Goal: Task Accomplishment & Management: Use online tool/utility

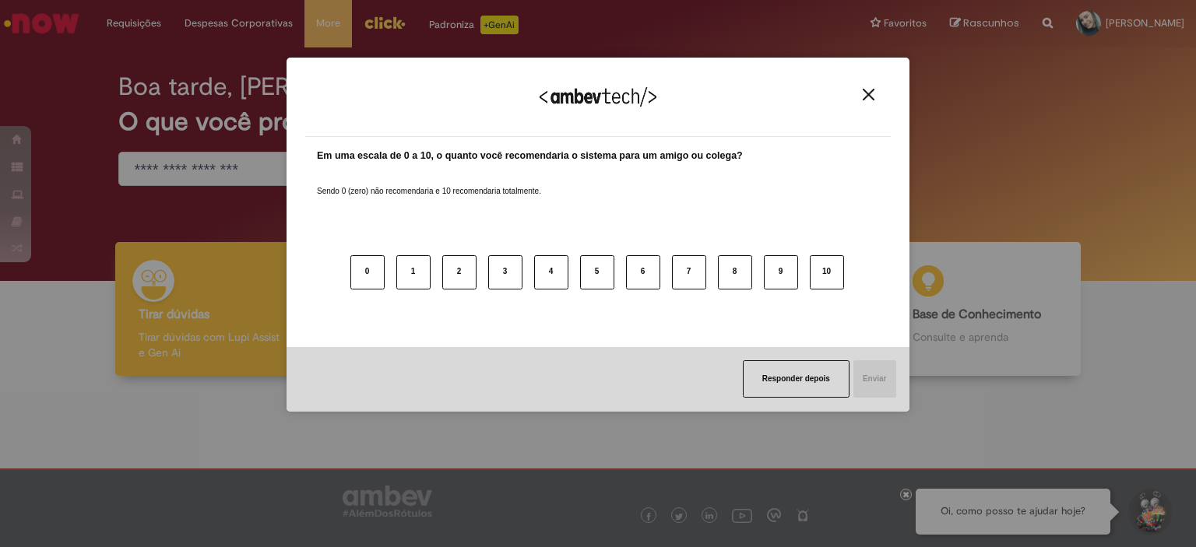
click at [1065, 269] on div "Agradecemos seu feedback! Em uma escala de 0 a 10, o quanto você recomendaria o…" at bounding box center [598, 273] width 1196 height 547
click at [866, 100] on img "Close" at bounding box center [869, 95] width 12 height 12
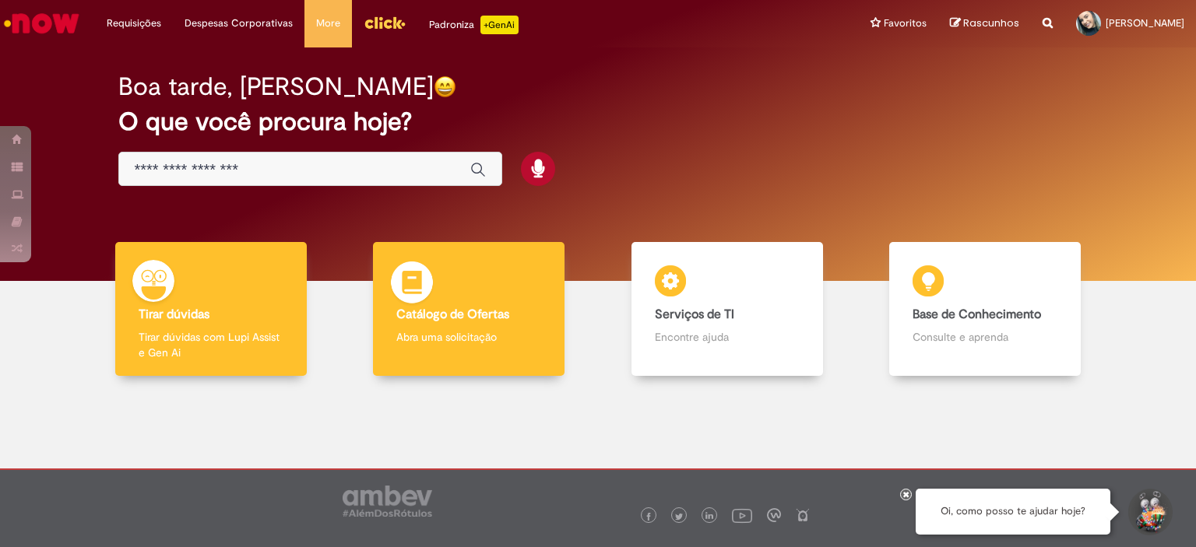
click at [419, 332] on p "Abra uma solicitação" at bounding box center [468, 337] width 145 height 16
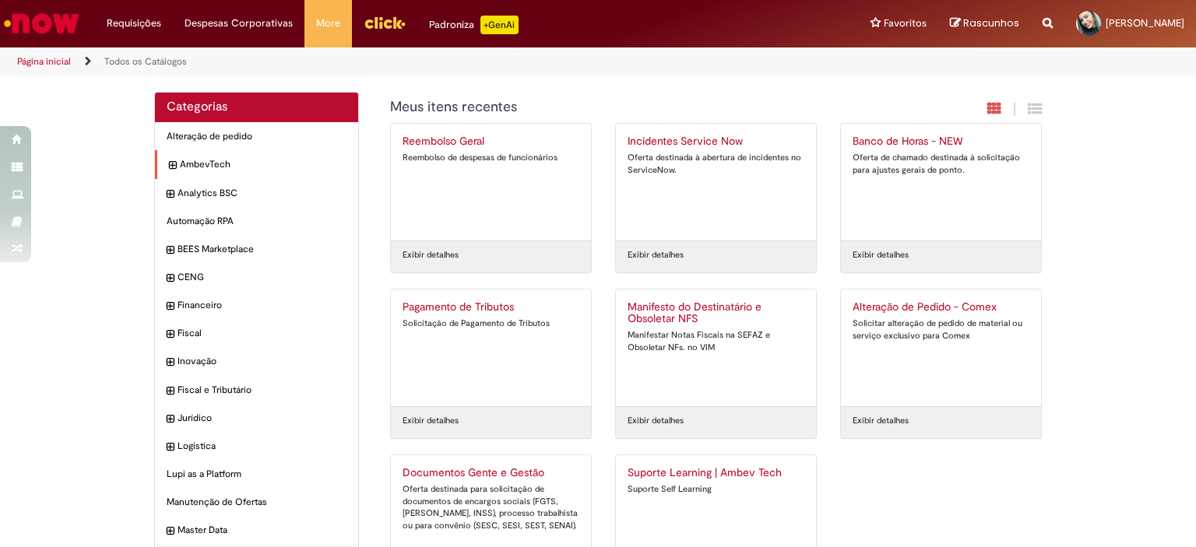
click at [169, 167] on icon "expandir categoria AmbevTech" at bounding box center [172, 166] width 7 height 16
click at [169, 194] on icon "expandir categoria People Experience" at bounding box center [172, 196] width 7 height 16
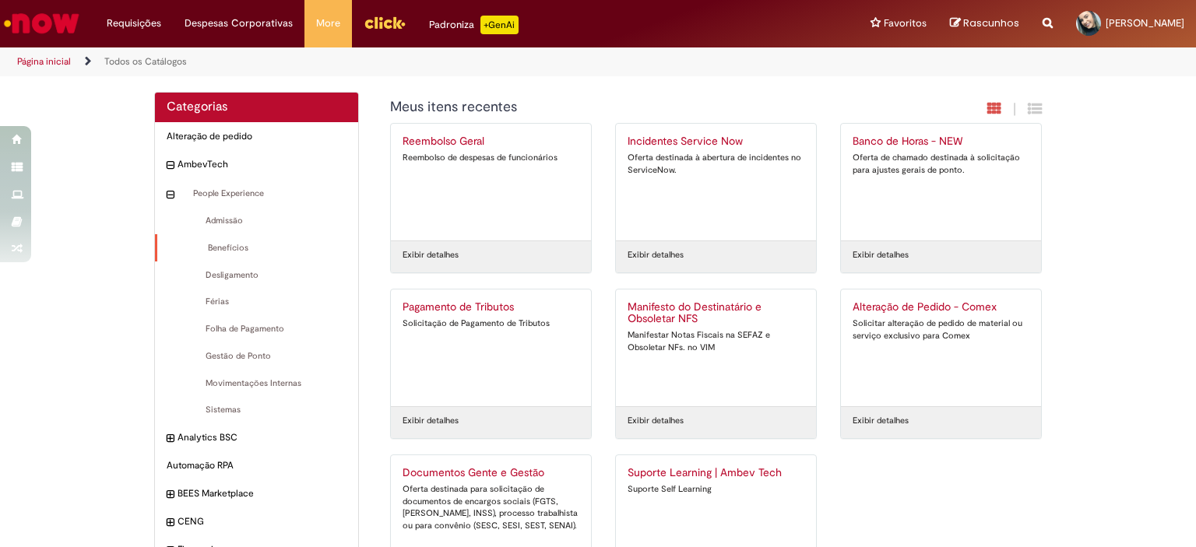
click at [236, 255] on div "Benefícios Itens" at bounding box center [256, 248] width 203 height 28
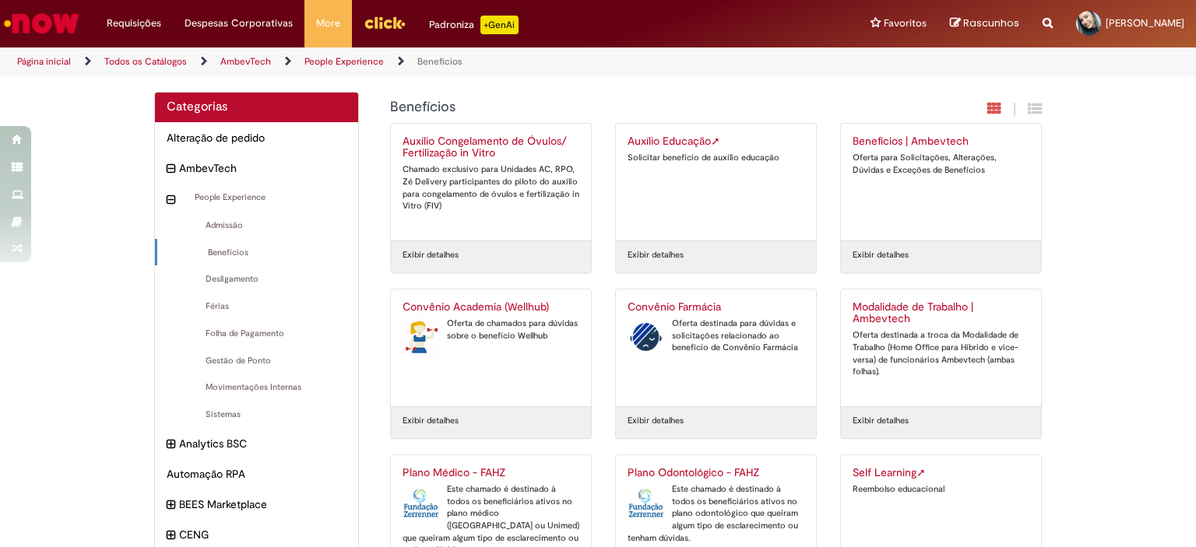
click at [904, 472] on h2 "Self Learning ➚" at bounding box center [941, 473] width 177 height 12
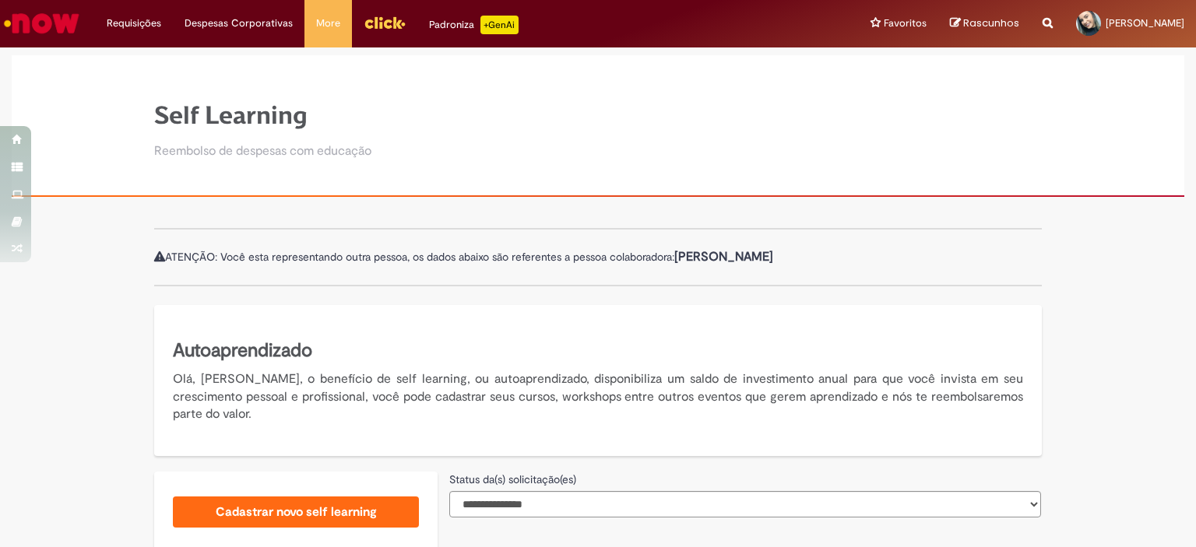
scroll to position [290, 0]
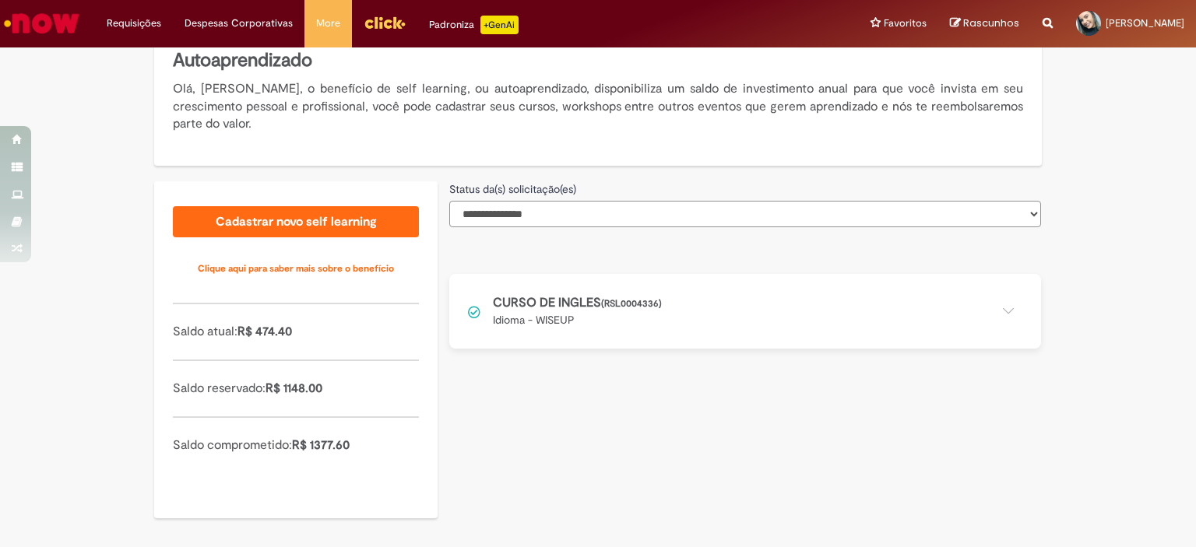
click at [577, 211] on select "**********" at bounding box center [745, 214] width 592 height 26
click at [592, 313] on button at bounding box center [745, 311] width 592 height 75
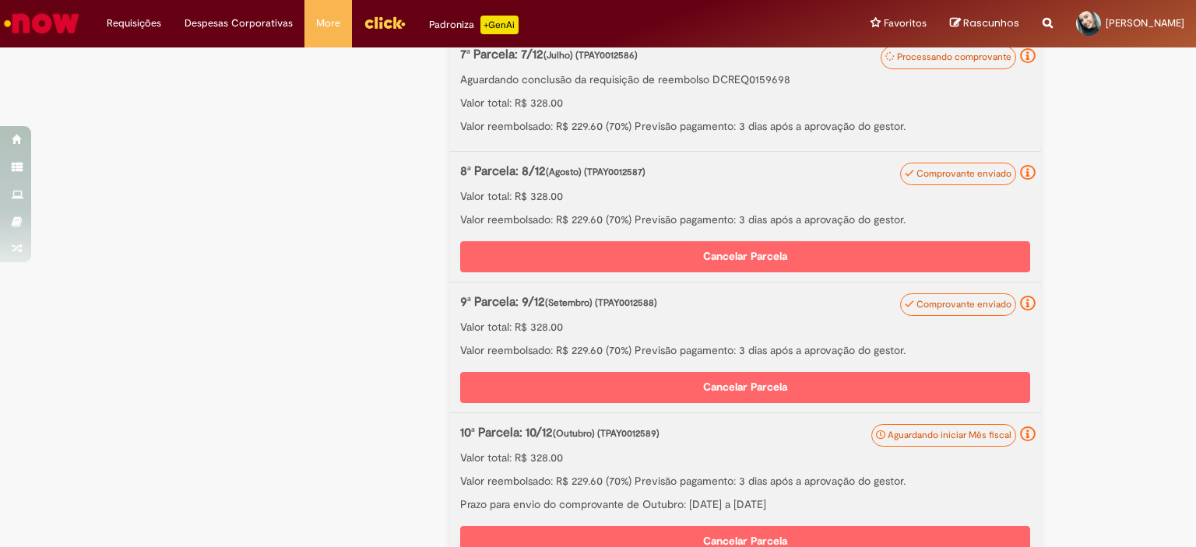
scroll to position [1337, 0]
